Goal: Task Accomplishment & Management: Manage account settings

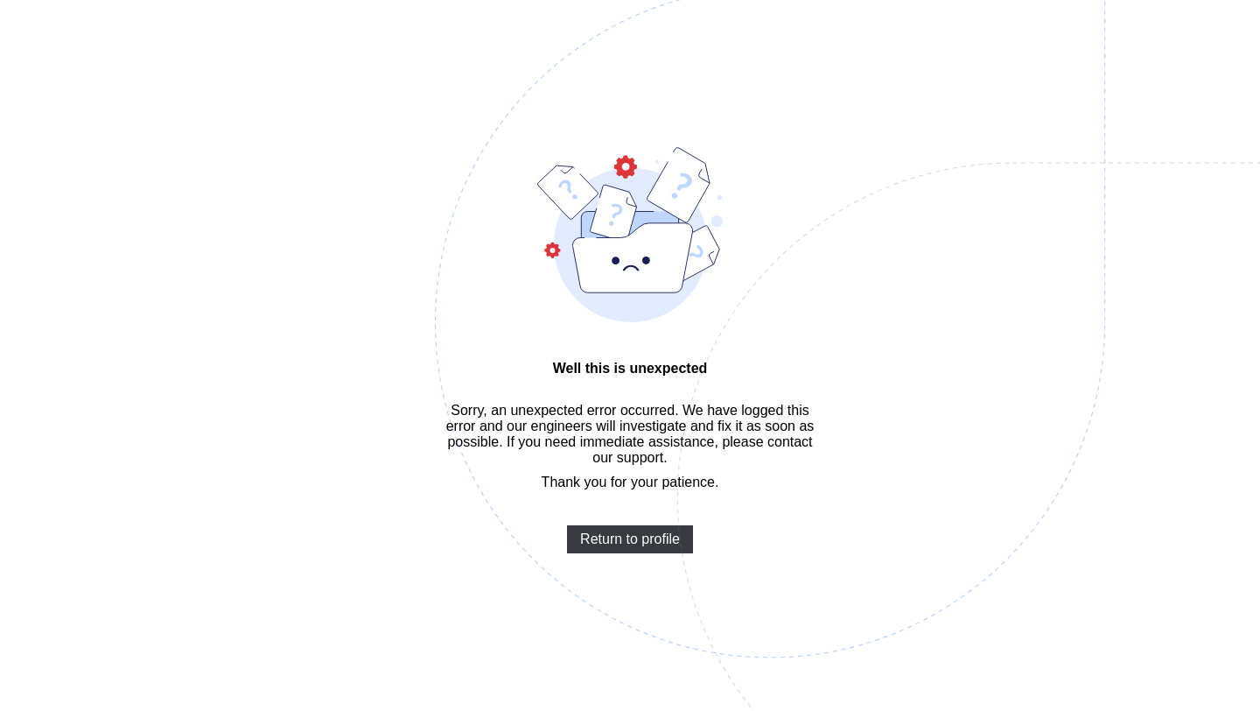
click at [915, 115] on img at bounding box center [891, 410] width 913 height 846
click at [628, 542] on span "Return to profile" at bounding box center [630, 539] width 100 height 16
